Goal: Navigation & Orientation: Go to known website

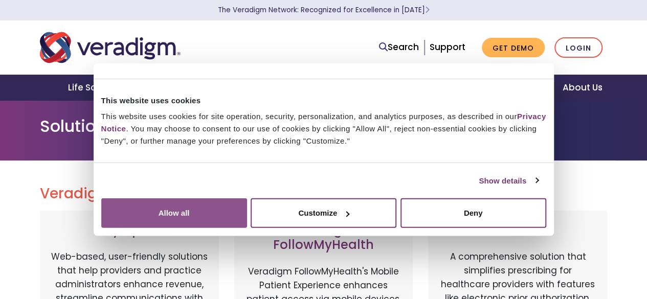
click at [247, 214] on button "Allow all" at bounding box center [174, 213] width 146 height 30
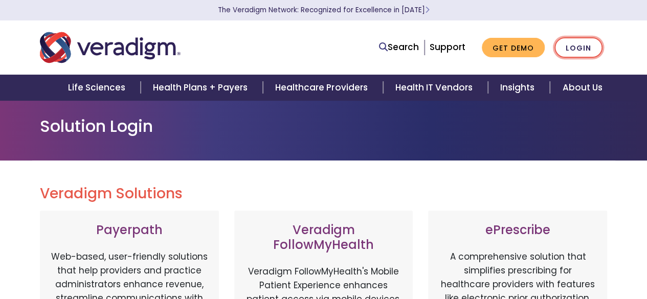
click at [589, 44] on link "Login" at bounding box center [578, 47] width 48 height 21
